Goal: Information Seeking & Learning: Learn about a topic

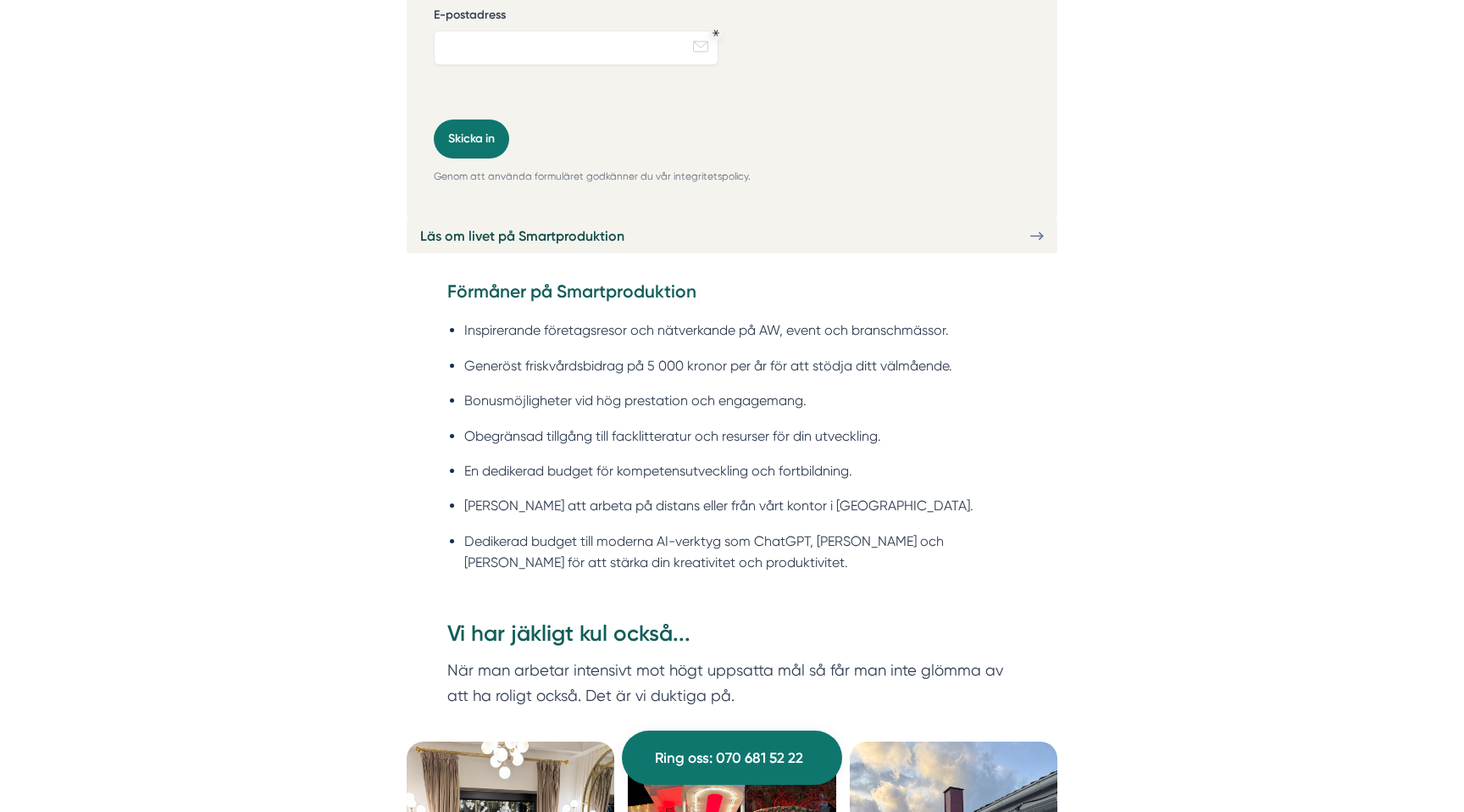
scroll to position [4568, 0]
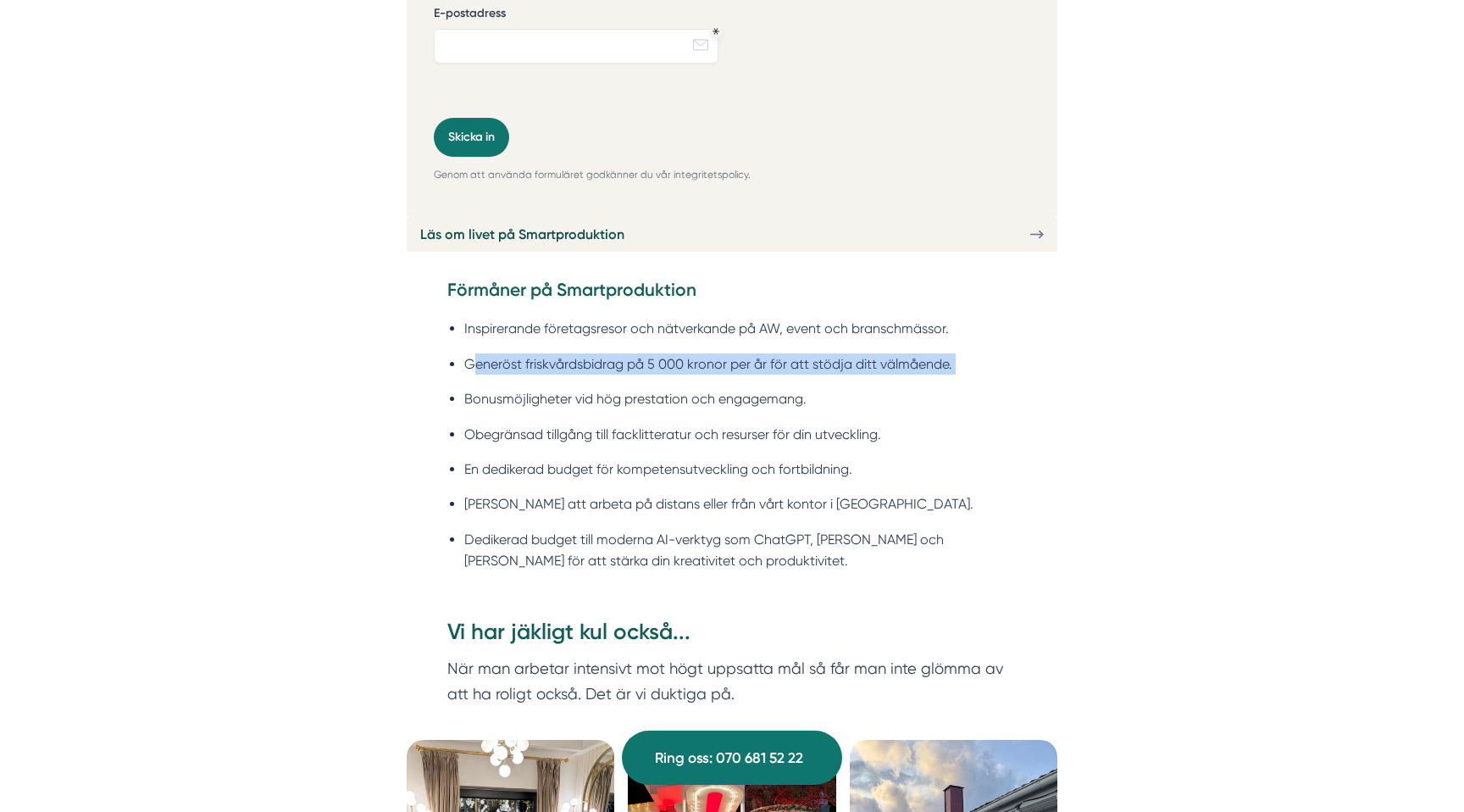
drag, startPoint x: 470, startPoint y: 338, endPoint x: 924, endPoint y: 355, distance: 454.3
click at [924, 355] on ul "Inspirerande företagsresor och nätverkande på AW, event och branschmässor. Gene…" at bounding box center [732, 448] width 570 height 285
click at [804, 388] on li "Bonusmöjligheter vid hög prestation och engagemang." at bounding box center [740, 398] width 552 height 21
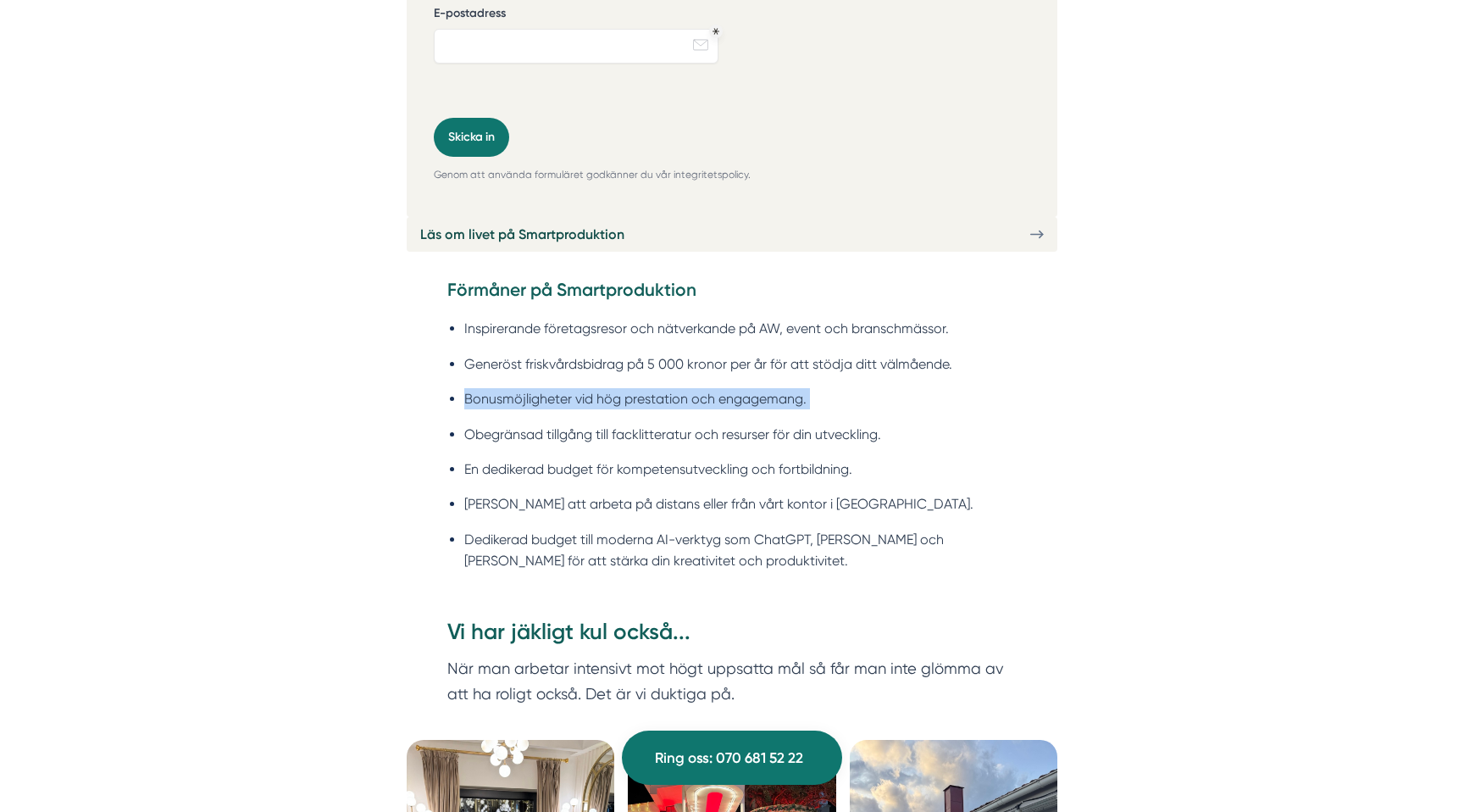
drag, startPoint x: 462, startPoint y: 370, endPoint x: 800, endPoint y: 385, distance: 338.3
click at [800, 385] on ul "Inspirerande företagsresor och nätverkande på AW, event och branschmässor. Gene…" at bounding box center [732, 448] width 570 height 285
click at [838, 424] on li "Obegränsad tillgång till facklitteratur och resurser för din utveckling." at bounding box center [740, 434] width 552 height 21
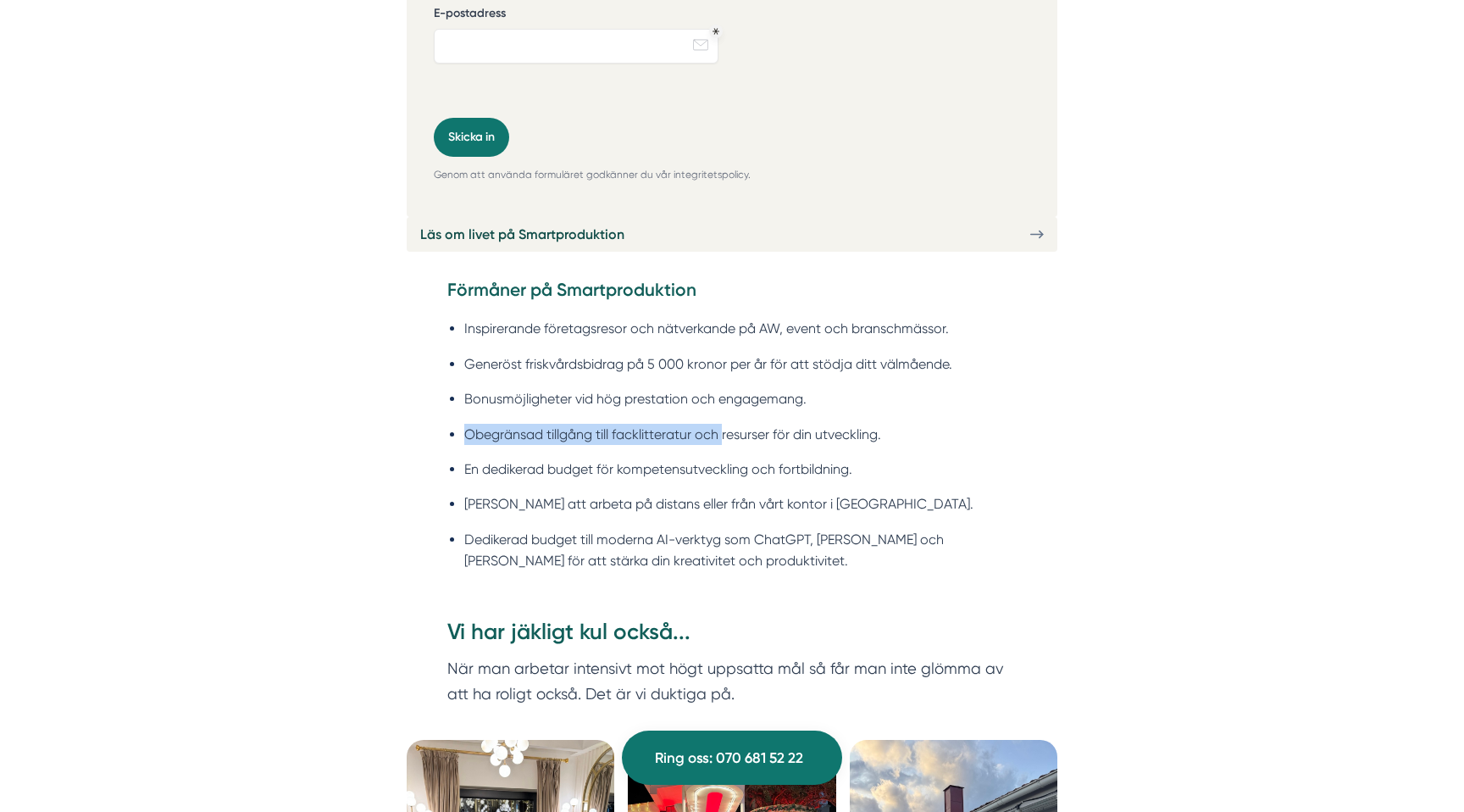
drag, startPoint x: 465, startPoint y: 407, endPoint x: 722, endPoint y: 420, distance: 257.3
click at [722, 424] on li "Obegränsad tillgång till facklitteratur och resurser för din utveckling." at bounding box center [740, 434] width 552 height 21
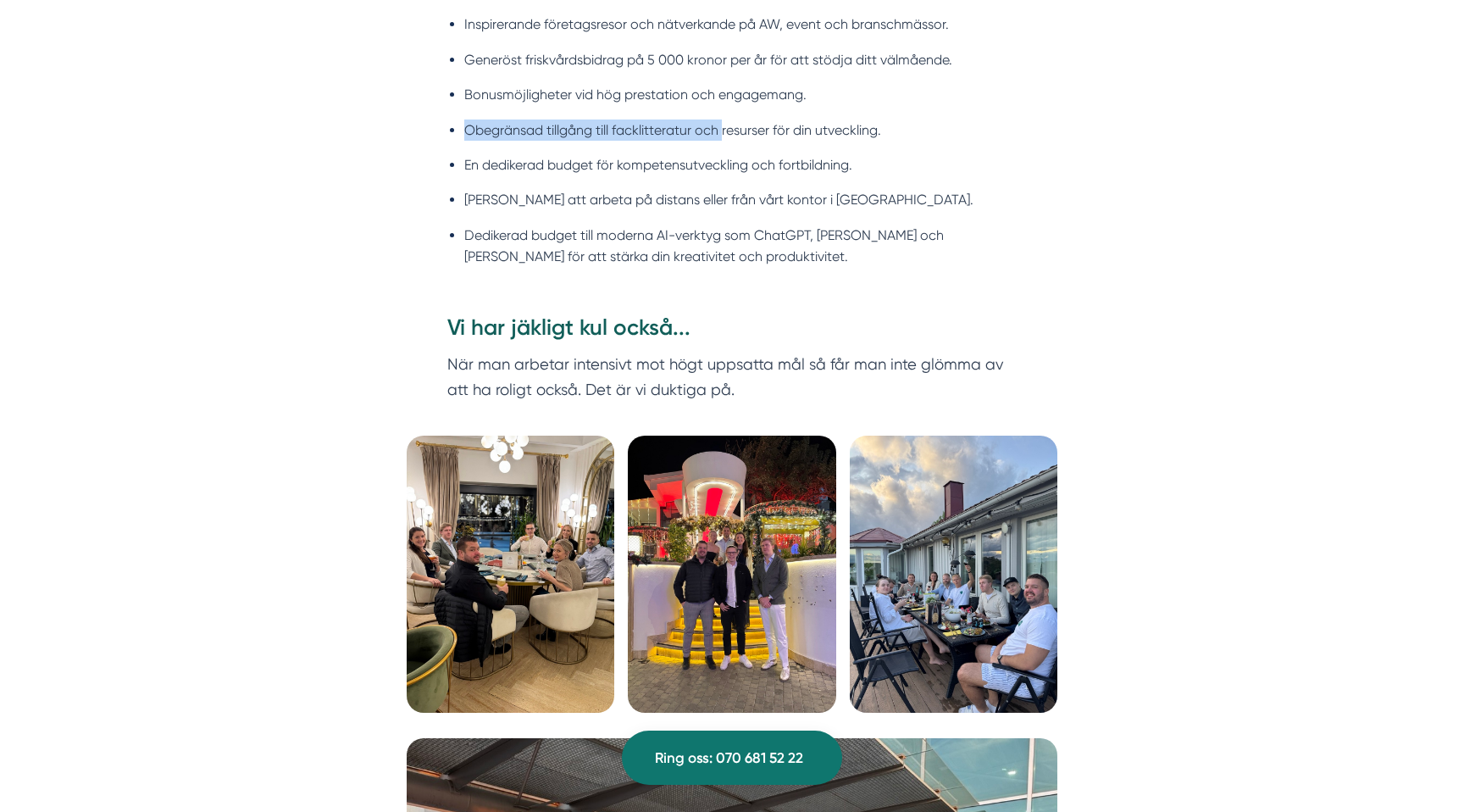
scroll to position [4898, 0]
